Goal: Task Accomplishment & Management: Manage account settings

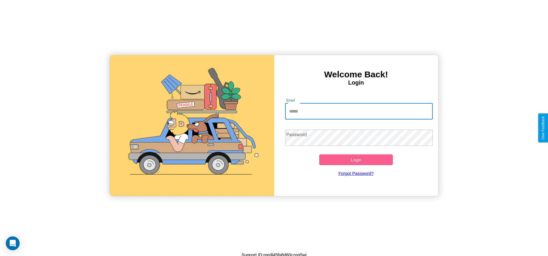
click at [359, 111] on input "Email" at bounding box center [359, 111] width 148 height 16
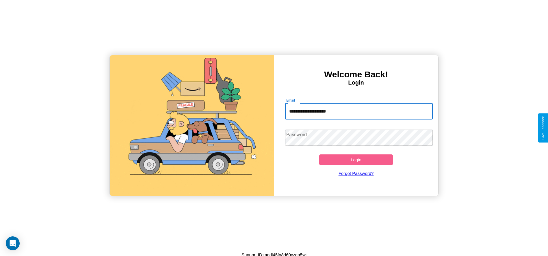
type input "**********"
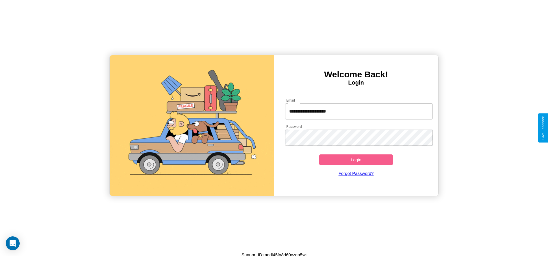
click at [356, 160] on button "Login" at bounding box center [356, 160] width 74 height 11
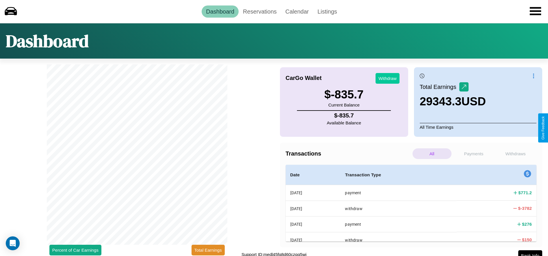
click at [388, 78] on button "Withdraw" at bounding box center [388, 78] width 24 height 11
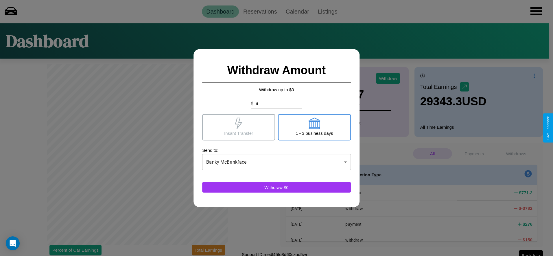
click at [314, 127] on icon at bounding box center [314, 124] width 12 height 12
click at [238, 127] on icon at bounding box center [239, 124] width 12 height 12
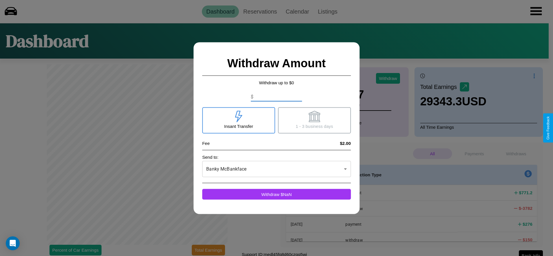
type input "*"
